Goal: Information Seeking & Learning: Learn about a topic

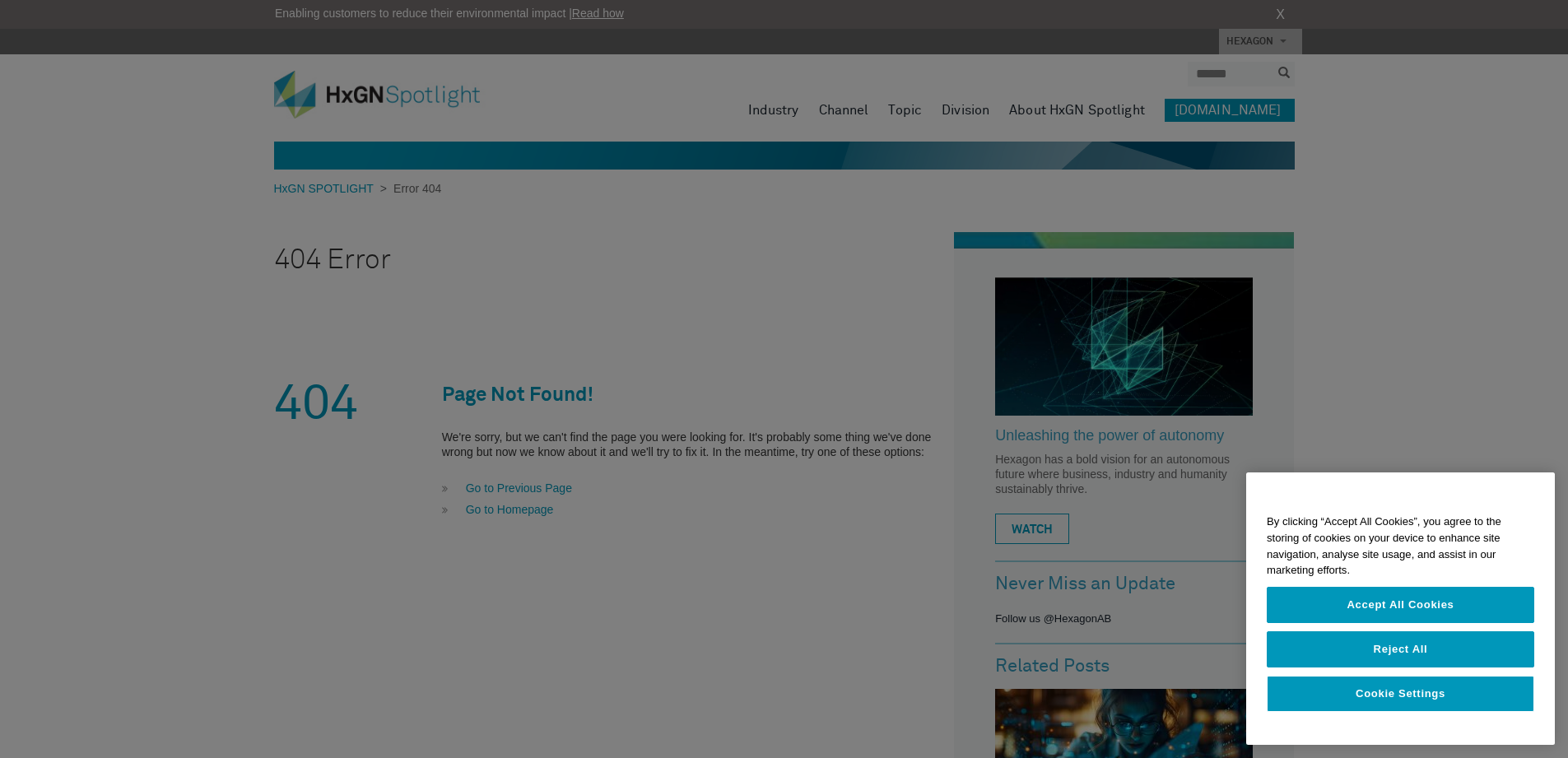
click at [979, 259] on div at bounding box center [784, 379] width 1568 height 758
click at [899, 98] on div at bounding box center [784, 379] width 1568 height 758
click at [821, 120] on div at bounding box center [784, 379] width 1568 height 758
click at [945, 338] on div at bounding box center [784, 379] width 1568 height 758
click at [1078, 272] on div at bounding box center [784, 379] width 1568 height 758
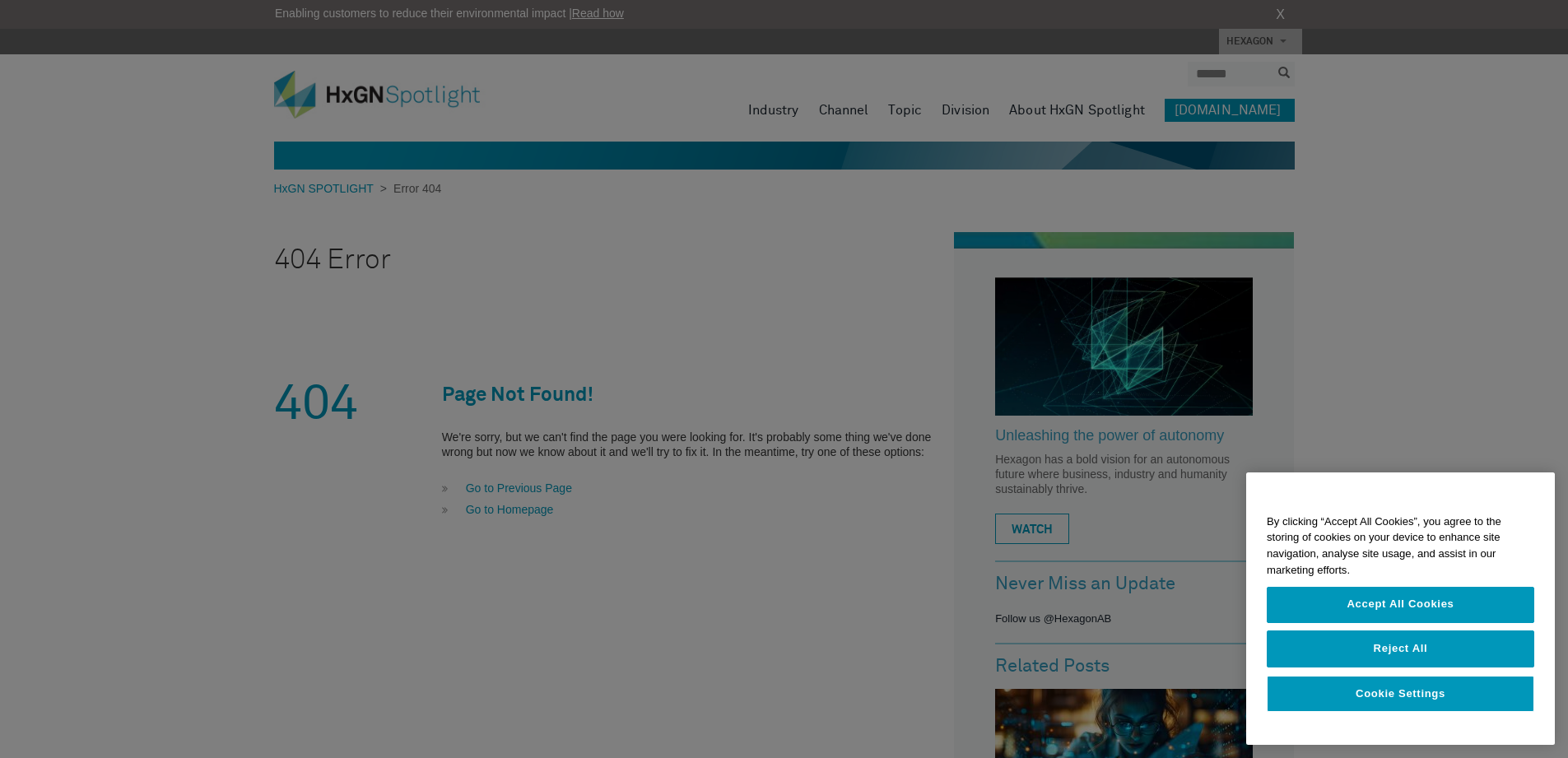
click at [1556, 536] on div at bounding box center [784, 379] width 1568 height 758
click at [1273, 397] on div at bounding box center [784, 379] width 1568 height 758
click at [1147, 484] on div at bounding box center [784, 379] width 1568 height 758
click at [1473, 644] on button "Reject All" at bounding box center [1400, 648] width 267 height 36
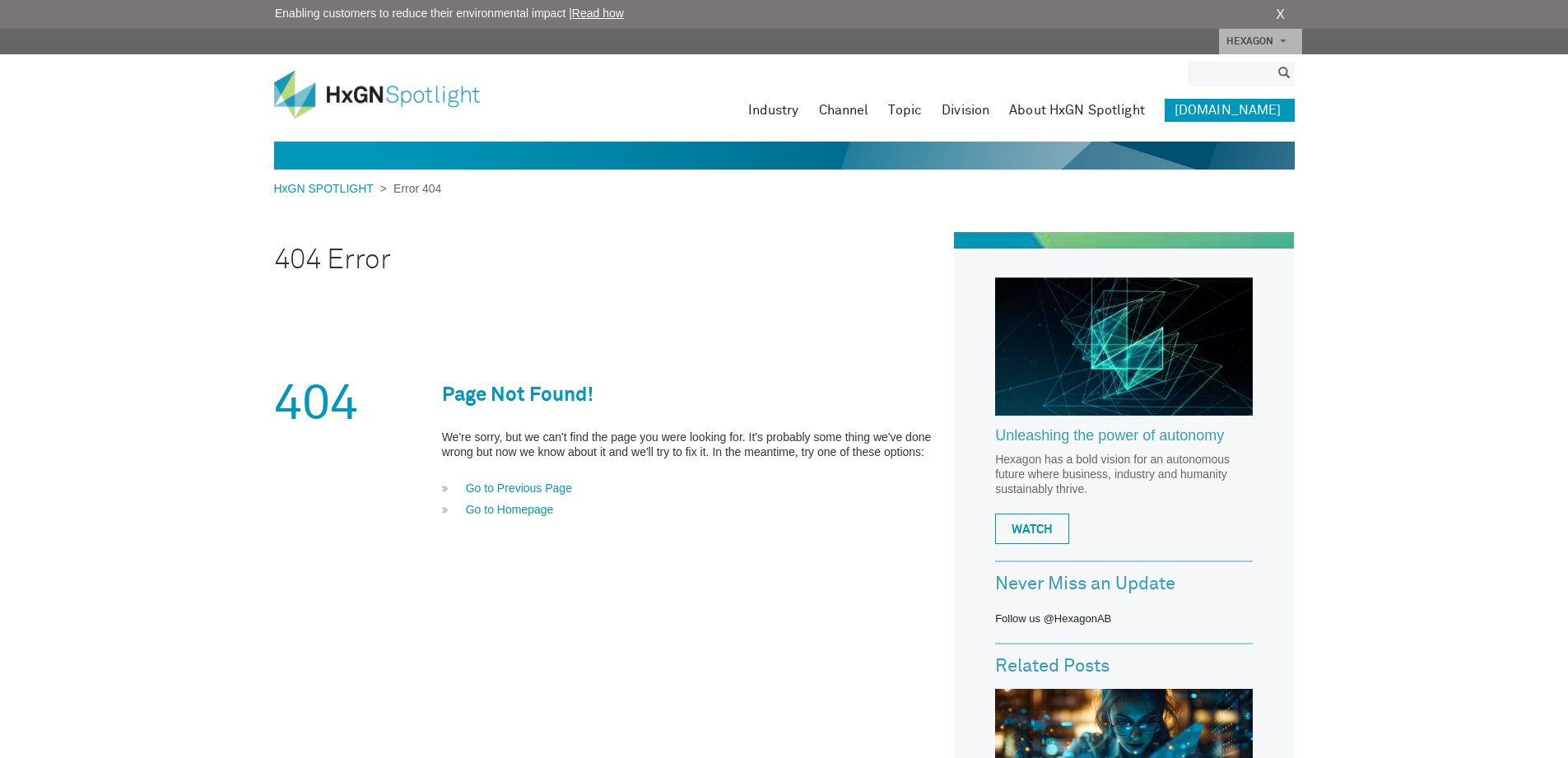
click at [1255, 78] on input "search" at bounding box center [1229, 73] width 82 height 24
type input "*"
type input "********"
click at [1274, 65] on button "submit" at bounding box center [1284, 73] width 22 height 19
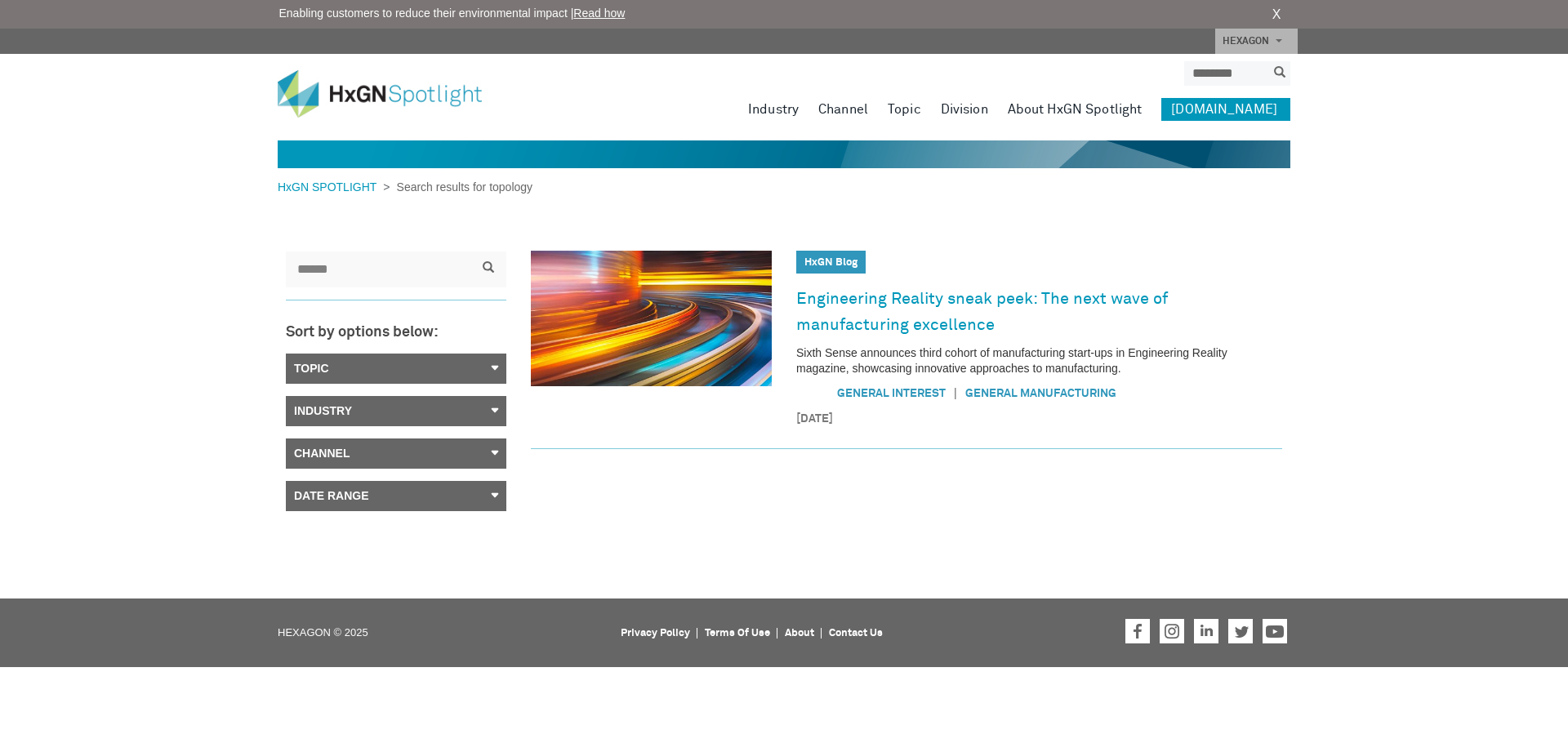
click at [366, 416] on link "Industry" at bounding box center [395, 410] width 220 height 30
